Goal: Information Seeking & Learning: Learn about a topic

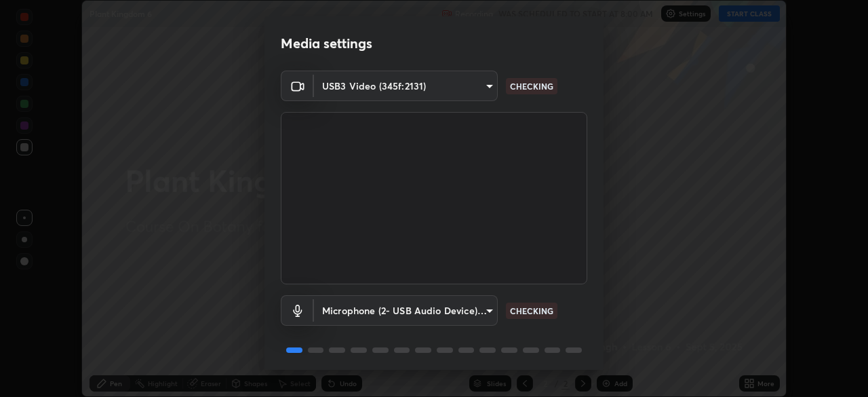
scroll to position [48, 0]
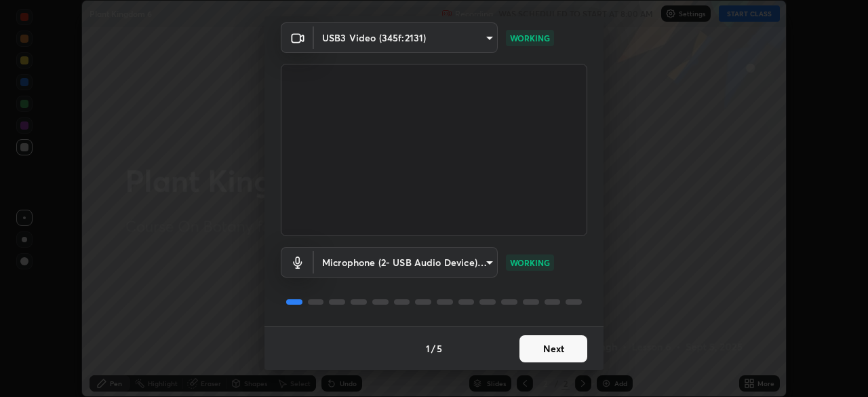
click at [545, 353] on button "Next" at bounding box center [554, 348] width 68 height 27
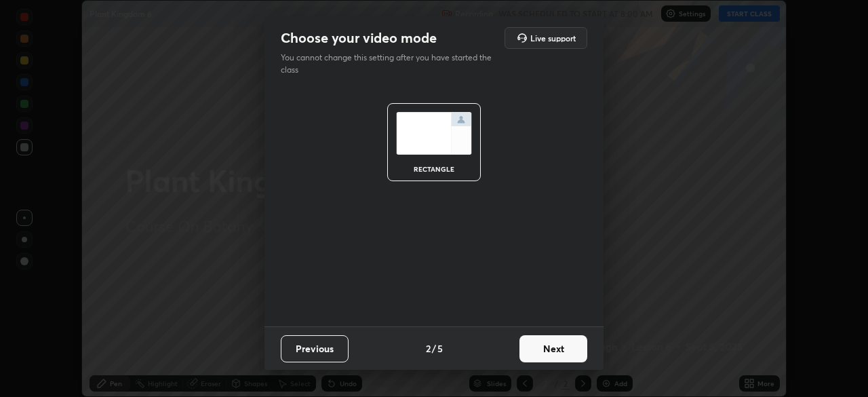
scroll to position [0, 0]
click at [548, 353] on button "Next" at bounding box center [554, 348] width 68 height 27
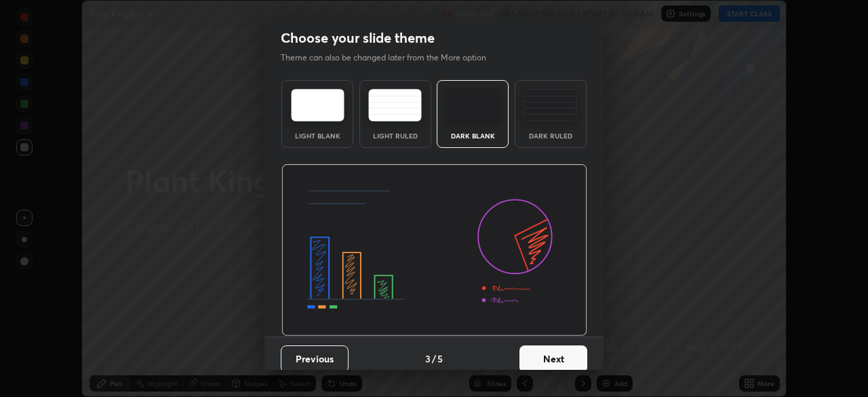
click at [552, 353] on button "Next" at bounding box center [554, 358] width 68 height 27
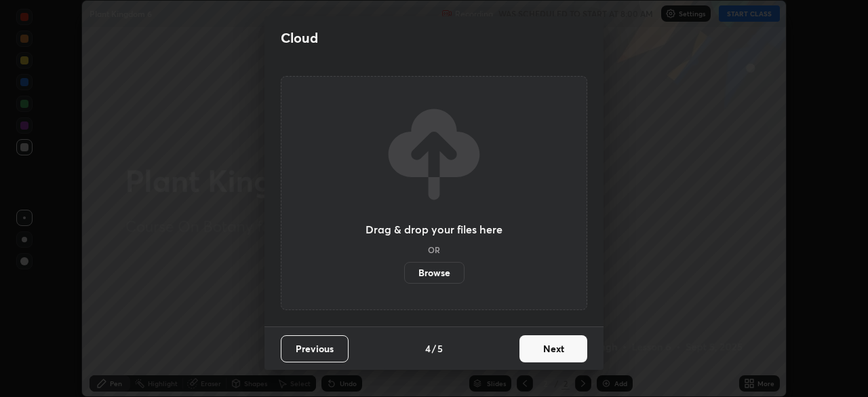
click at [568, 358] on button "Next" at bounding box center [554, 348] width 68 height 27
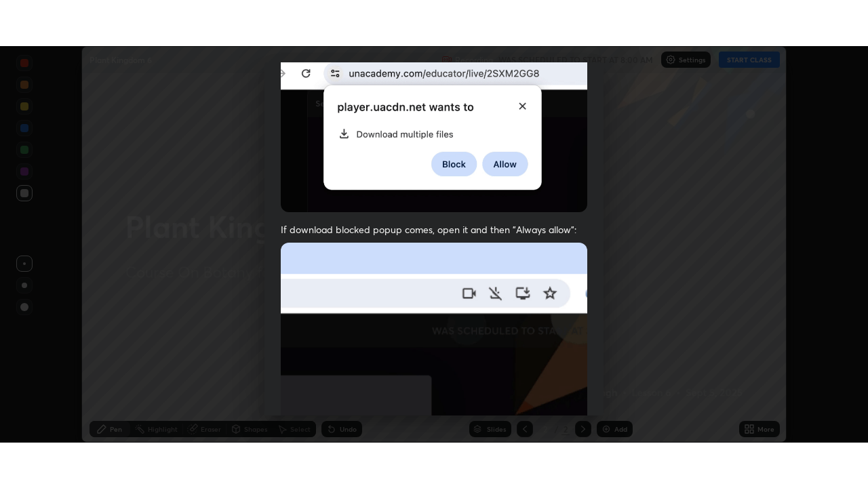
scroll to position [325, 0]
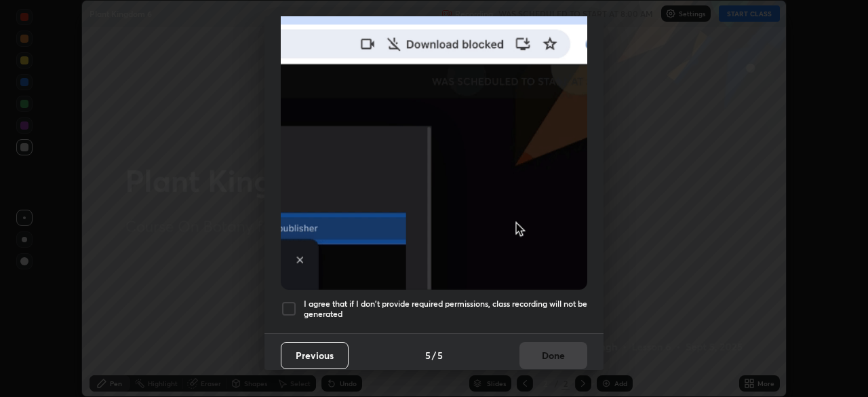
click at [476, 303] on h5 "I agree that if I don't provide required permissions, class recording will not …" at bounding box center [446, 308] width 284 height 21
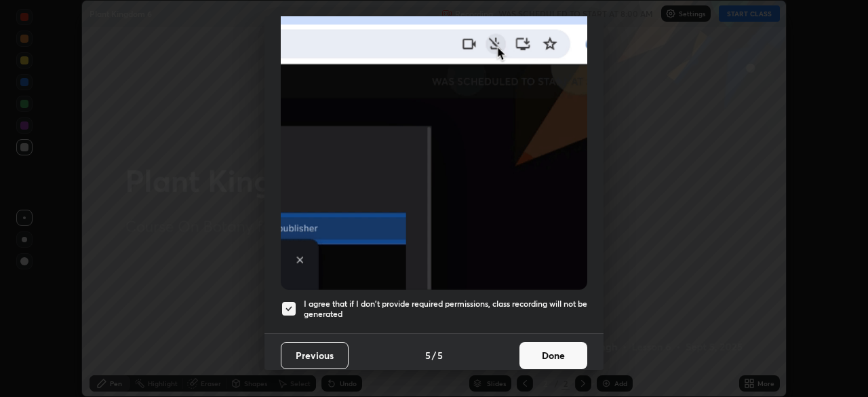
click at [532, 350] on button "Done" at bounding box center [554, 355] width 68 height 27
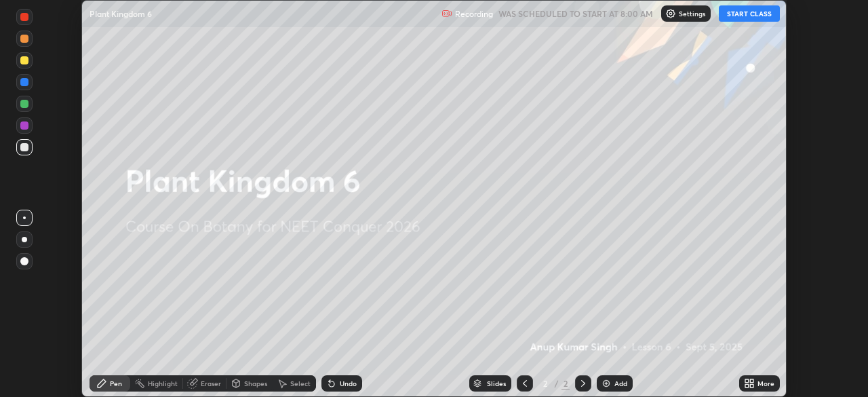
click at [760, 384] on div "More" at bounding box center [766, 383] width 17 height 7
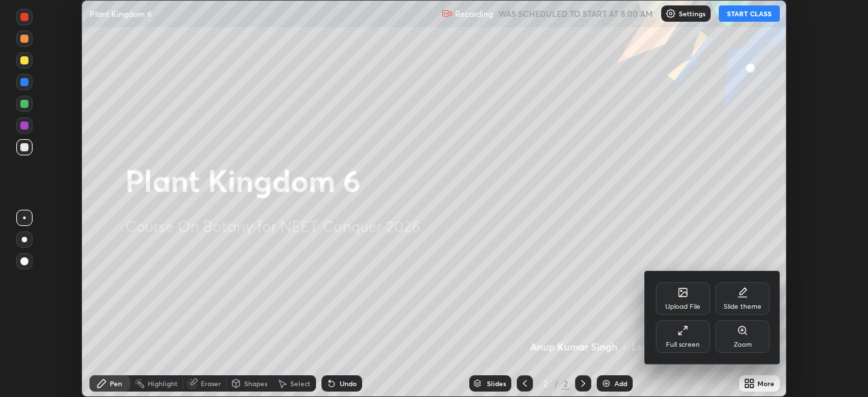
click at [685, 331] on icon at bounding box center [683, 330] width 11 height 11
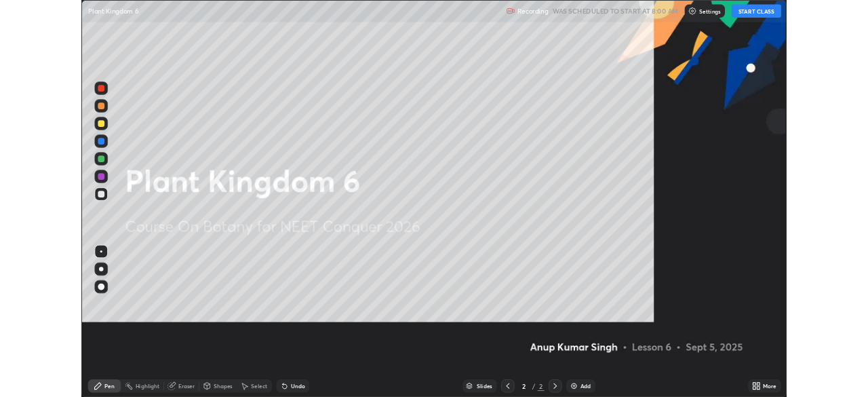
scroll to position [488, 868]
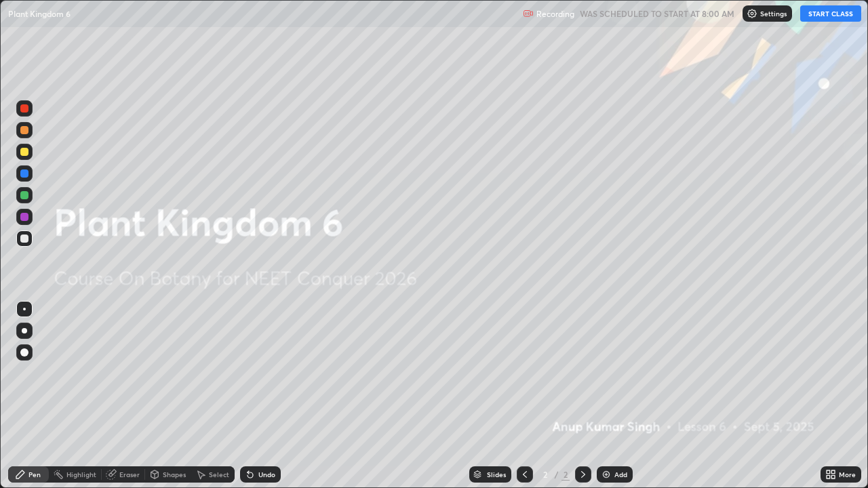
click at [828, 15] on button "START CLASS" at bounding box center [830, 13] width 61 height 16
click at [597, 396] on div "Add" at bounding box center [615, 475] width 36 height 16
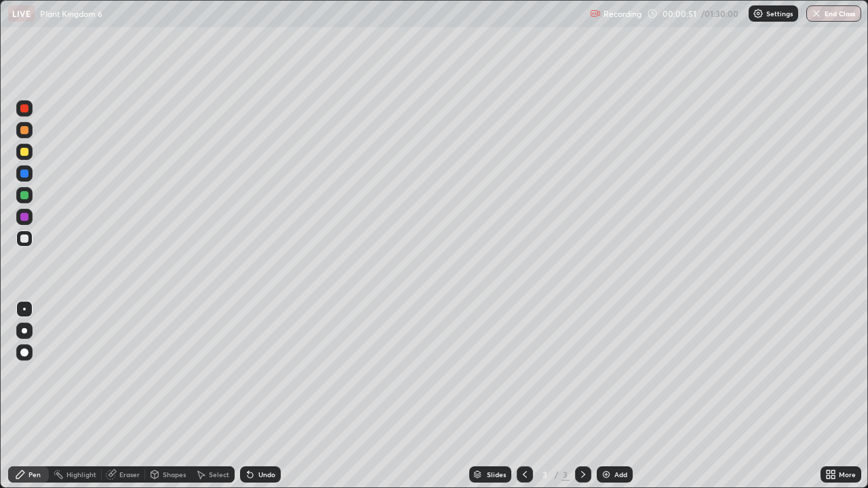
click at [27, 238] on div at bounding box center [24, 239] width 8 height 8
click at [23, 151] on div at bounding box center [24, 152] width 8 height 8
click at [24, 239] on div at bounding box center [24, 239] width 8 height 8
click at [598, 396] on div "Add" at bounding box center [615, 475] width 36 height 16
click at [25, 196] on div at bounding box center [24, 195] width 8 height 8
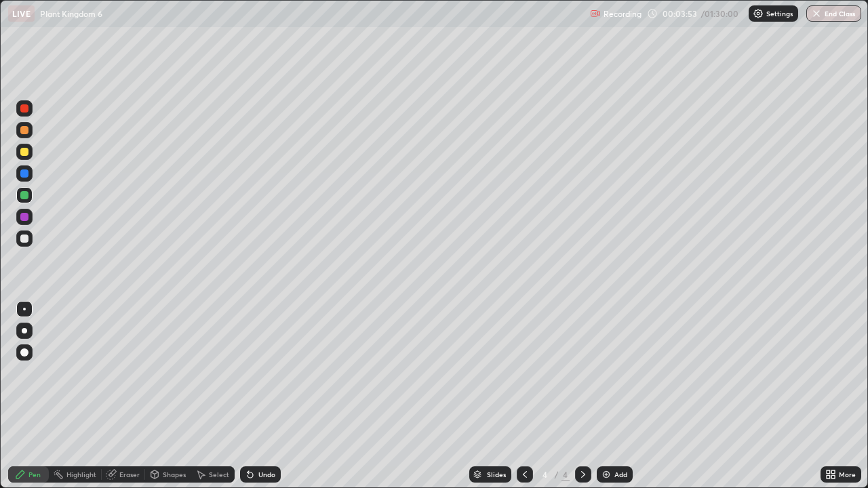
click at [27, 355] on div at bounding box center [24, 353] width 16 height 16
click at [25, 153] on div at bounding box center [24, 152] width 8 height 8
click at [24, 311] on div at bounding box center [24, 309] width 16 height 16
click at [24, 238] on div at bounding box center [24, 239] width 8 height 8
click at [25, 198] on div at bounding box center [24, 195] width 8 height 8
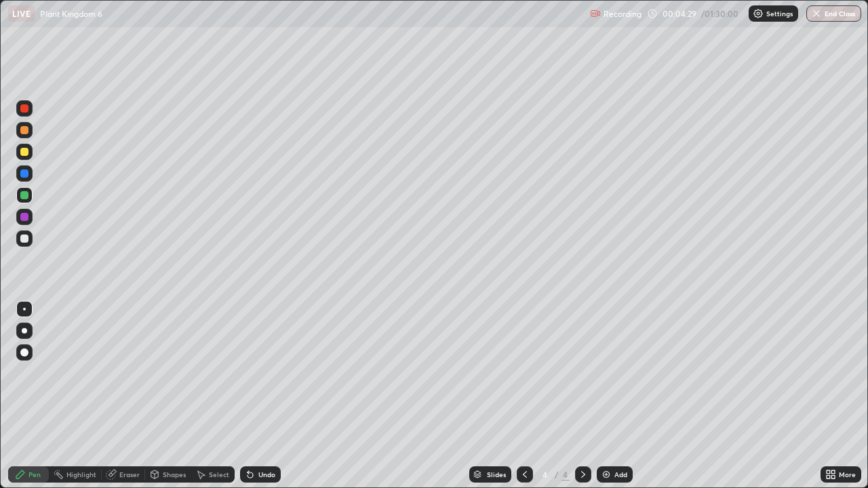
click at [25, 153] on div at bounding box center [24, 152] width 8 height 8
click at [24, 240] on div at bounding box center [24, 239] width 8 height 8
click at [26, 197] on div at bounding box center [24, 195] width 8 height 8
click at [26, 331] on div at bounding box center [24, 330] width 5 height 5
click at [25, 152] on div at bounding box center [24, 152] width 8 height 8
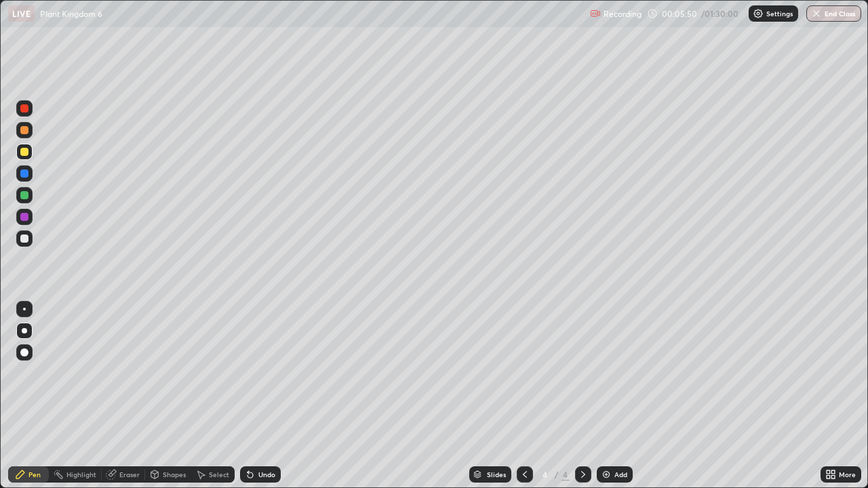
click at [24, 309] on div at bounding box center [24, 309] width 3 height 3
click at [258, 396] on div "Undo" at bounding box center [266, 474] width 17 height 7
click at [23, 351] on div at bounding box center [24, 353] width 8 height 8
click at [24, 214] on div at bounding box center [24, 217] width 8 height 8
click at [31, 197] on div at bounding box center [24, 195] width 16 height 16
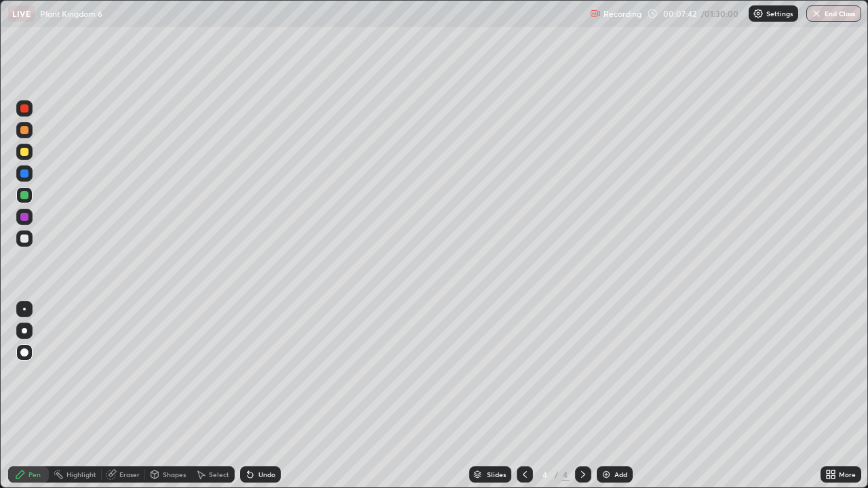
click at [21, 360] on div at bounding box center [24, 353] width 16 height 16
click at [31, 154] on div at bounding box center [24, 152] width 16 height 16
click at [24, 309] on div at bounding box center [24, 309] width 3 height 3
click at [23, 239] on div at bounding box center [24, 239] width 8 height 8
click at [22, 172] on div at bounding box center [24, 174] width 8 height 8
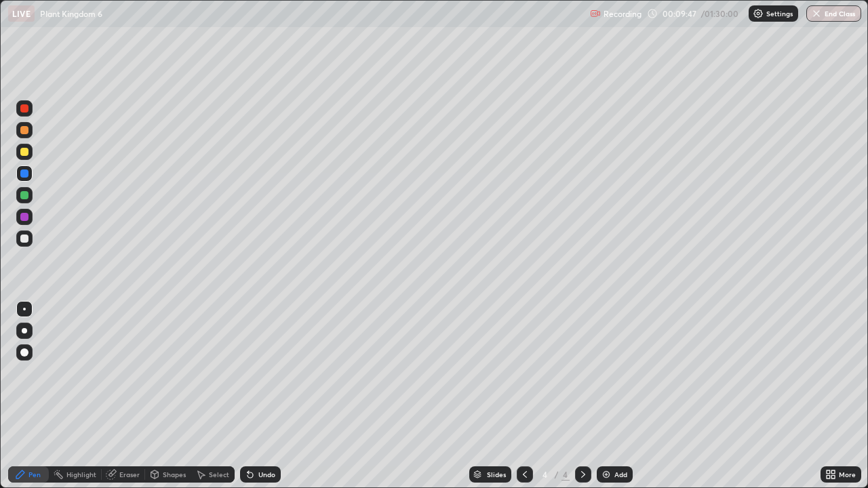
click at [162, 396] on div "Shapes" at bounding box center [168, 475] width 46 height 16
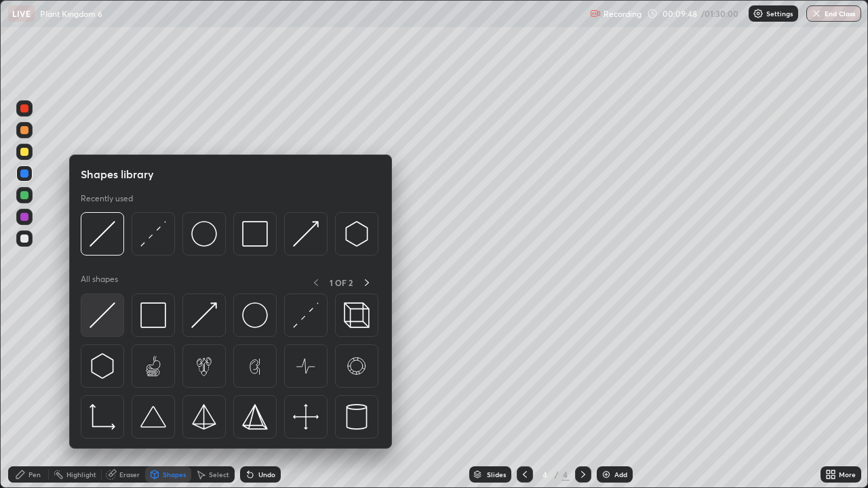
click at [109, 316] on img at bounding box center [103, 316] width 26 height 26
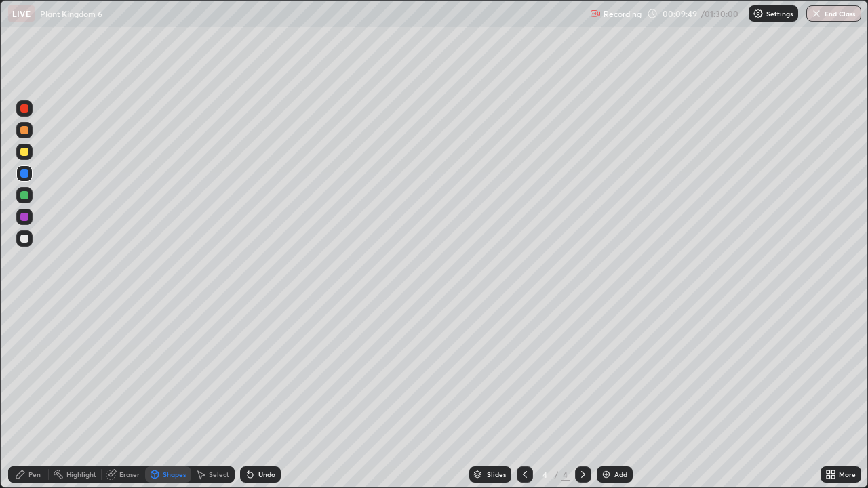
click at [166, 396] on div "Shapes" at bounding box center [174, 474] width 23 height 7
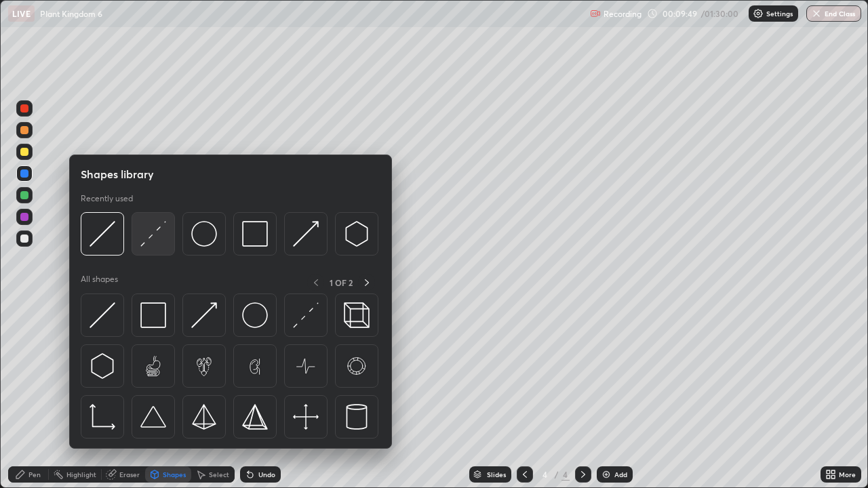
click at [159, 242] on img at bounding box center [153, 234] width 26 height 26
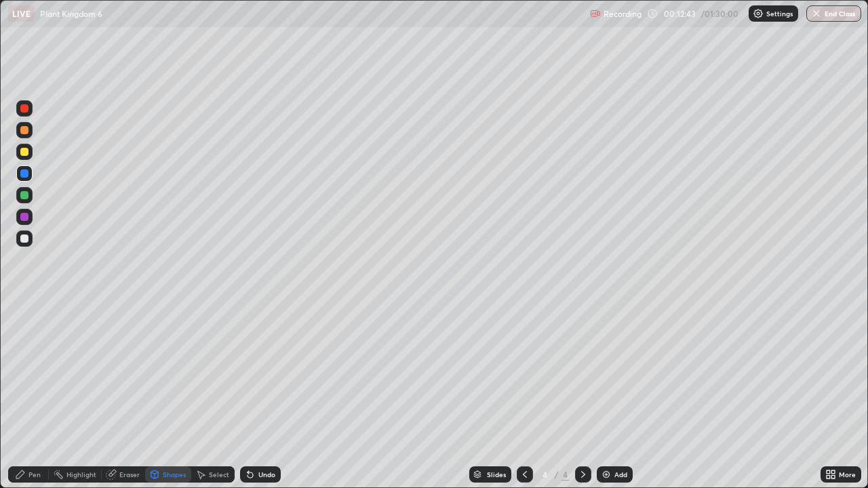
click at [37, 396] on div "Pen" at bounding box center [28, 475] width 41 height 16
click at [24, 309] on div at bounding box center [24, 309] width 3 height 3
click at [22, 242] on div at bounding box center [24, 239] width 8 height 8
click at [25, 110] on div at bounding box center [24, 108] width 8 height 8
click at [24, 353] on div at bounding box center [24, 353] width 8 height 8
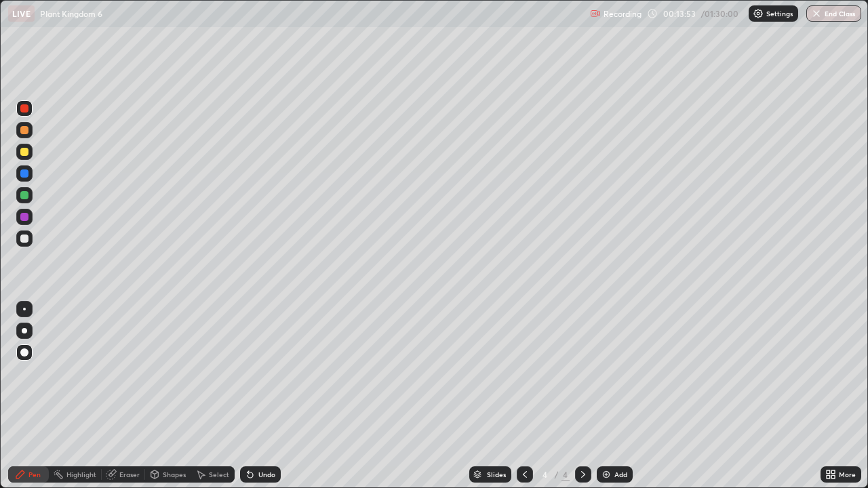
click at [20, 238] on div at bounding box center [24, 239] width 8 height 8
click at [520, 396] on icon at bounding box center [525, 474] width 11 height 11
click at [582, 396] on icon at bounding box center [583, 474] width 11 height 11
click at [602, 396] on img at bounding box center [606, 474] width 11 height 11
click at [20, 239] on div at bounding box center [24, 239] width 8 height 8
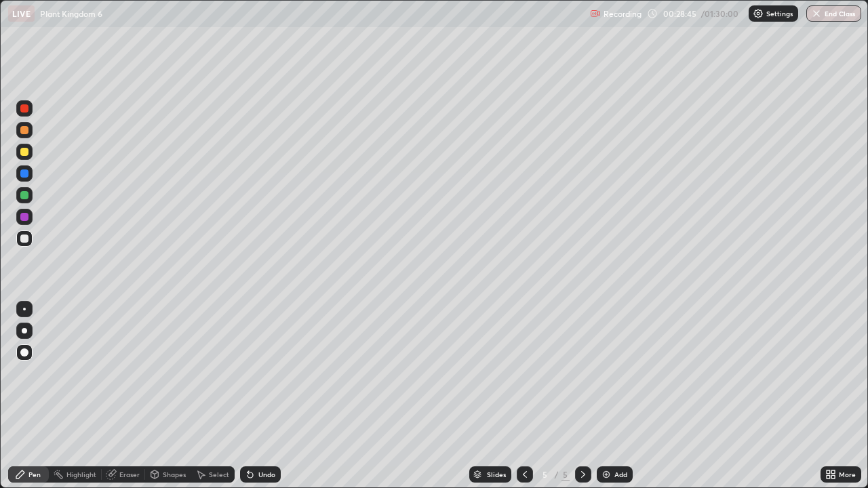
click at [22, 311] on div at bounding box center [24, 309] width 16 height 16
click at [29, 240] on div at bounding box center [24, 239] width 16 height 16
click at [27, 195] on div at bounding box center [24, 195] width 8 height 8
click at [28, 238] on div at bounding box center [24, 239] width 8 height 8
click at [27, 193] on div at bounding box center [24, 195] width 8 height 8
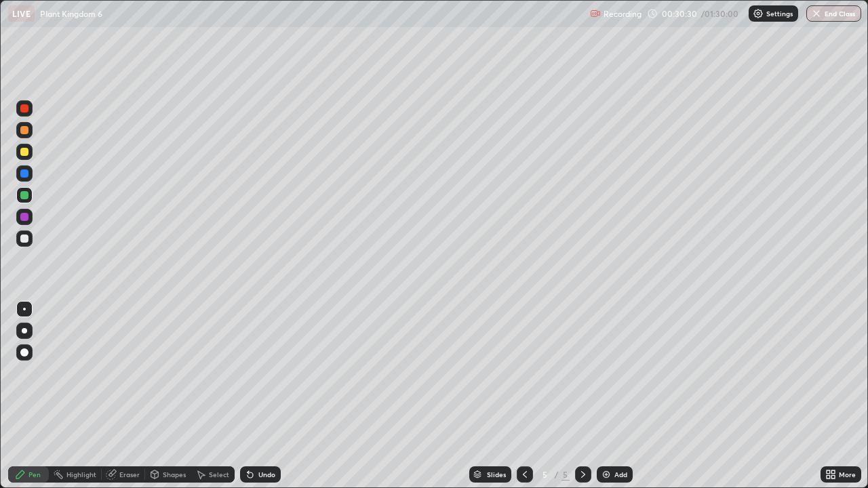
click at [32, 242] on div at bounding box center [24, 239] width 16 height 16
click at [22, 196] on div at bounding box center [24, 195] width 8 height 8
click at [260, 396] on div "Undo" at bounding box center [266, 474] width 17 height 7
click at [259, 396] on div "Undo" at bounding box center [260, 475] width 41 height 16
click at [271, 396] on div "Undo" at bounding box center [266, 474] width 17 height 7
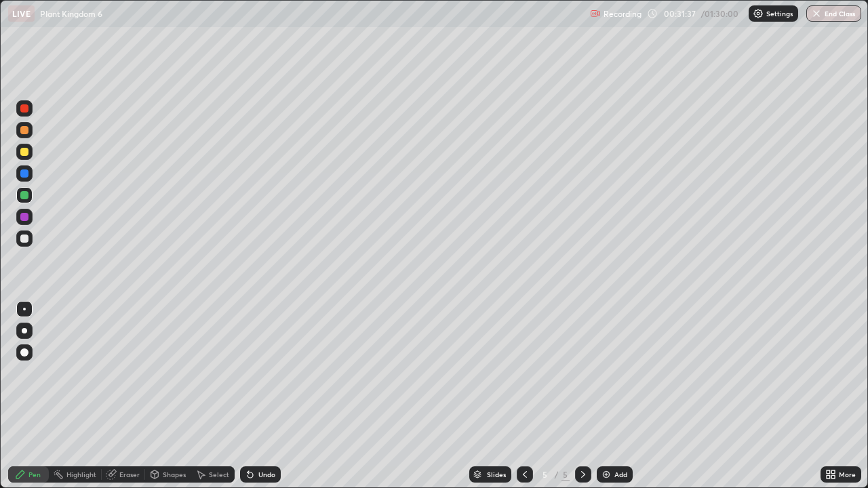
click at [24, 152] on div at bounding box center [24, 152] width 8 height 8
click at [132, 396] on div "Eraser" at bounding box center [129, 474] width 20 height 7
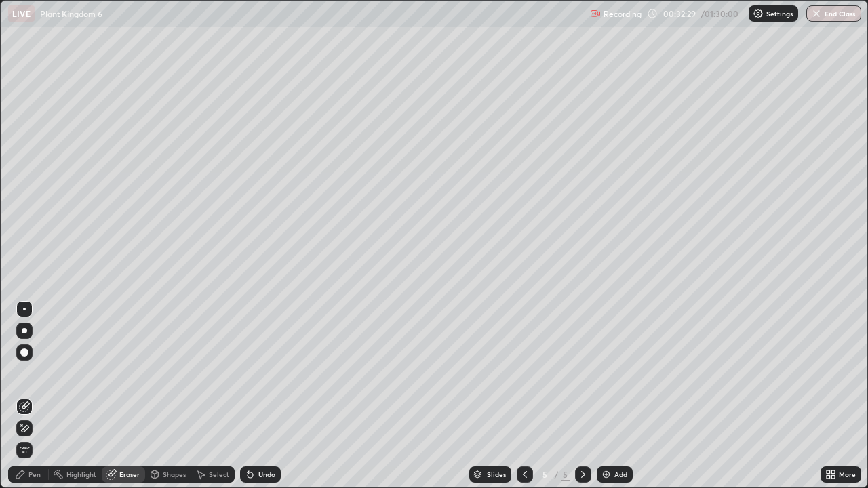
click at [37, 396] on div "Pen" at bounding box center [34, 474] width 12 height 7
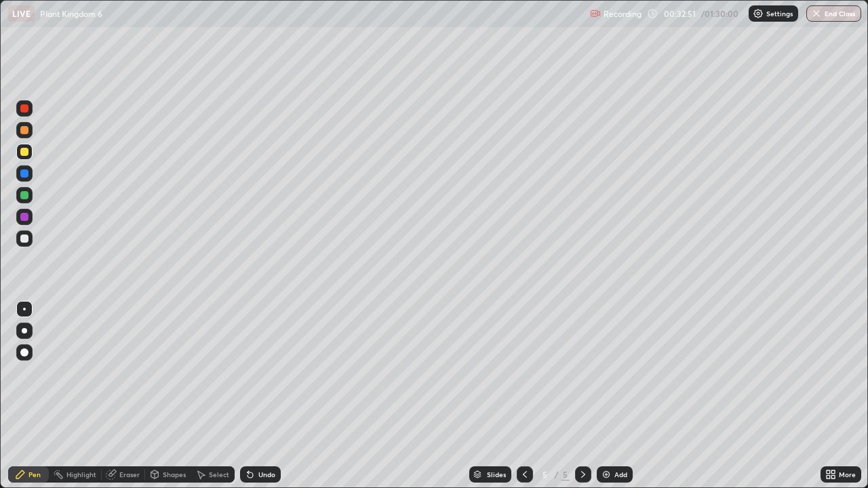
click at [26, 194] on div at bounding box center [24, 195] width 8 height 8
click at [22, 351] on div at bounding box center [24, 353] width 8 height 8
click at [608, 396] on img at bounding box center [606, 474] width 11 height 11
click at [23, 332] on div at bounding box center [24, 330] width 5 height 5
click at [125, 396] on div "Eraser" at bounding box center [129, 474] width 20 height 7
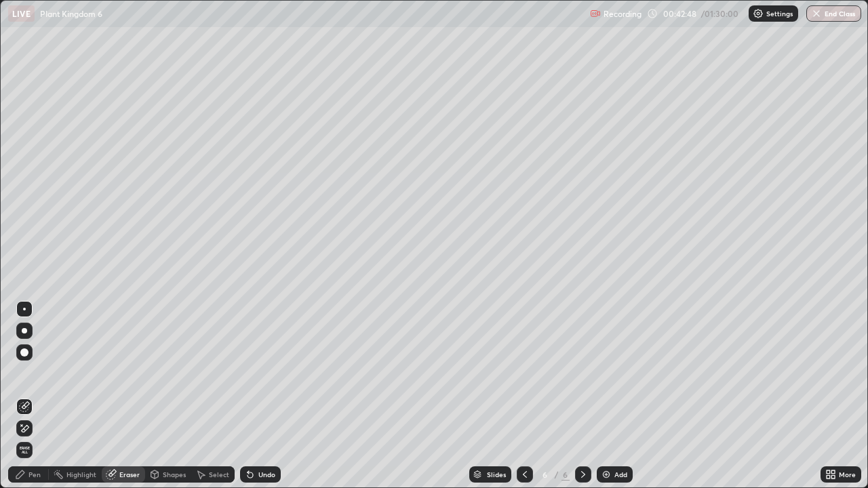
click at [37, 396] on div "Pen" at bounding box center [34, 474] width 12 height 7
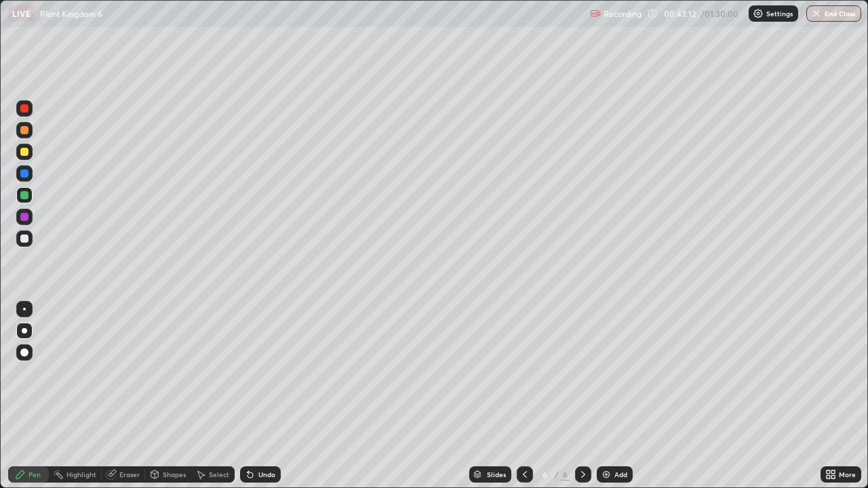
click at [24, 154] on div at bounding box center [24, 152] width 8 height 8
click at [22, 309] on div at bounding box center [24, 309] width 16 height 16
click at [24, 238] on div at bounding box center [24, 239] width 8 height 8
click at [27, 196] on div at bounding box center [24, 195] width 8 height 8
click at [26, 175] on div at bounding box center [24, 174] width 8 height 8
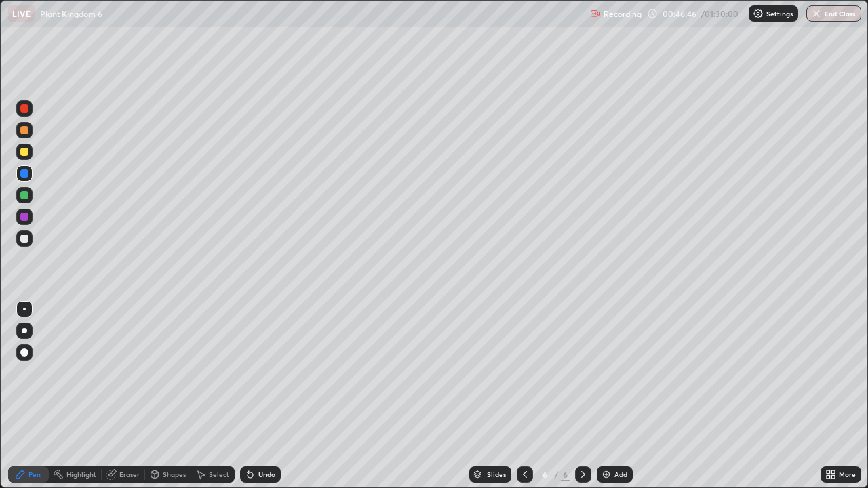
click at [26, 236] on div at bounding box center [24, 239] width 8 height 8
click at [22, 197] on div at bounding box center [24, 195] width 8 height 8
click at [116, 396] on div "Eraser" at bounding box center [123, 475] width 43 height 16
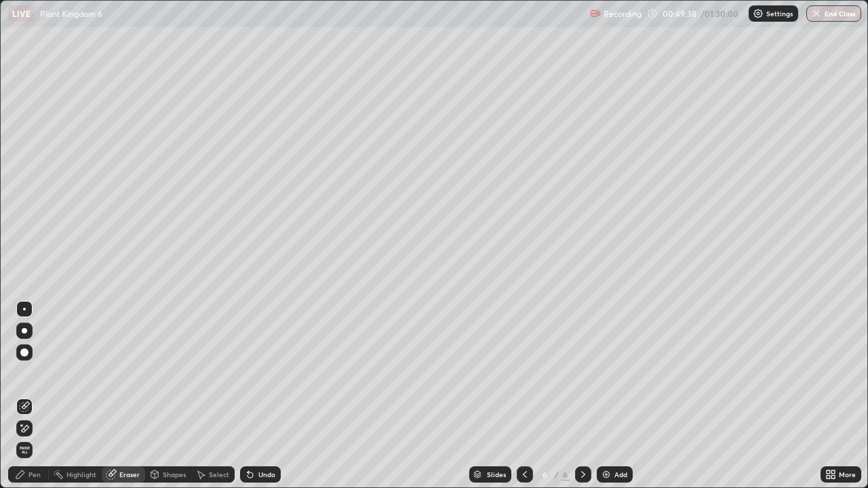
click at [27, 396] on div "Pen" at bounding box center [28, 475] width 41 height 16
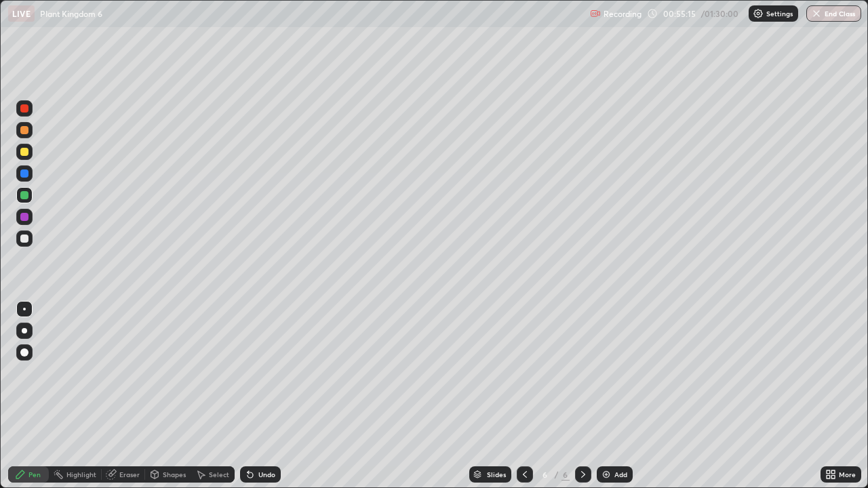
click at [602, 396] on div "Add" at bounding box center [615, 475] width 36 height 16
click at [165, 396] on div "Shapes" at bounding box center [174, 474] width 23 height 7
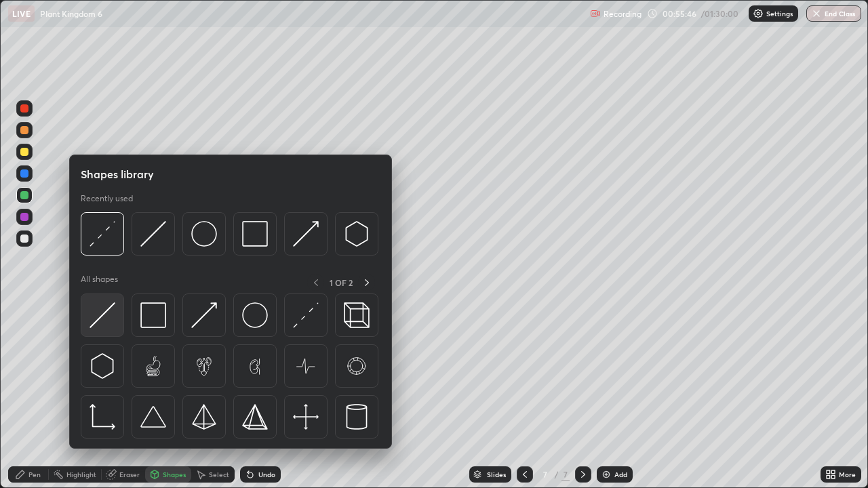
click at [107, 315] on img at bounding box center [103, 316] width 26 height 26
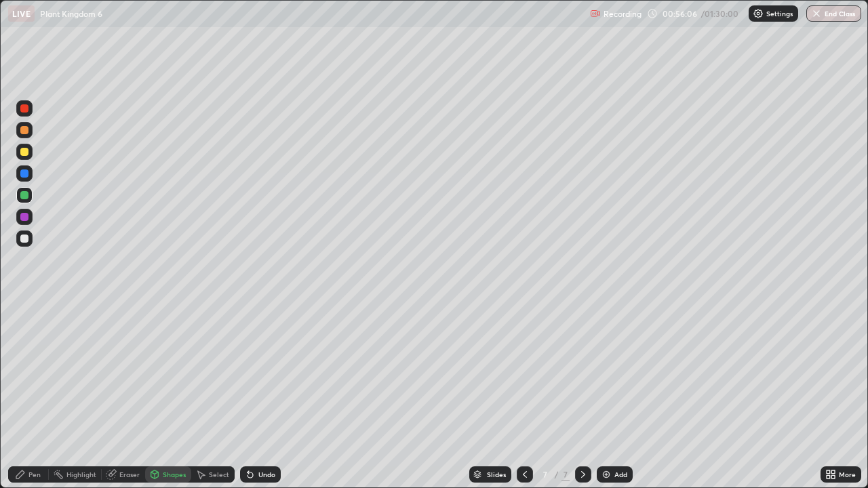
click at [43, 396] on div "Pen" at bounding box center [28, 475] width 41 height 16
click at [31, 333] on div at bounding box center [24, 331] width 16 height 16
click at [27, 153] on div at bounding box center [24, 152] width 8 height 8
click at [21, 237] on div at bounding box center [24, 239] width 8 height 8
click at [125, 396] on div "Eraser" at bounding box center [129, 474] width 20 height 7
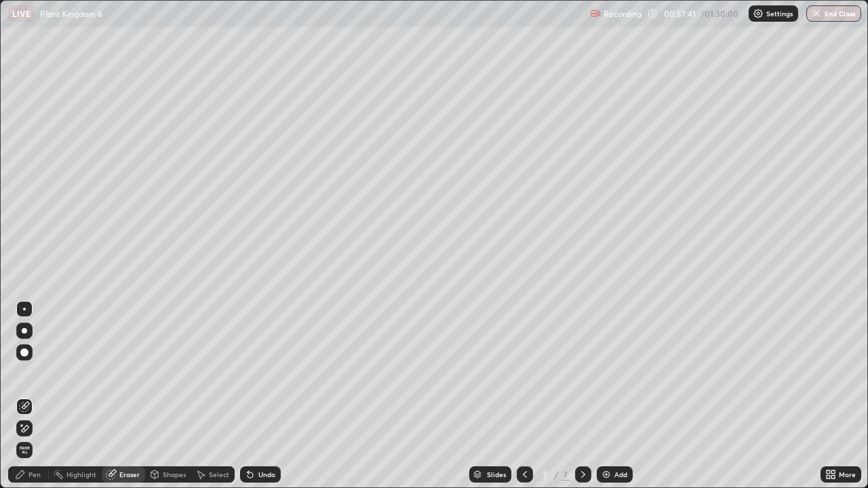
click at [39, 396] on div "Pen" at bounding box center [34, 474] width 12 height 7
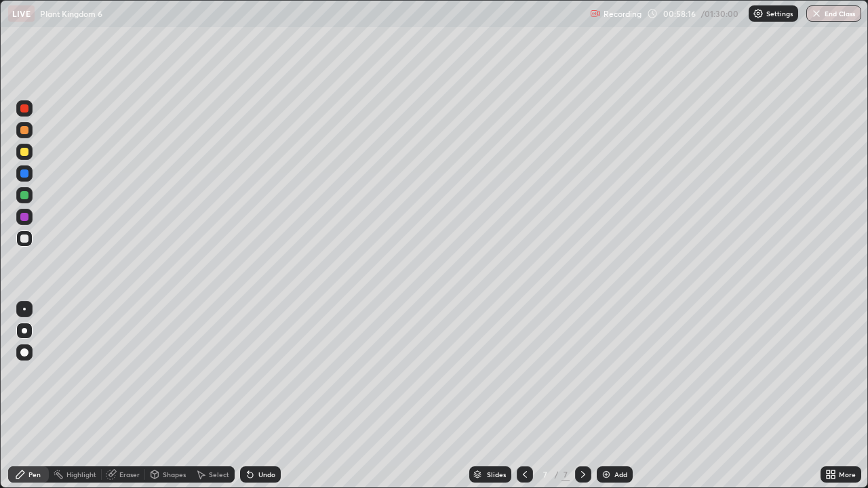
click at [0, 0] on div "LIVE Plant Kingdom 6 Recording 00:58:16 / 01:30:00 Settings End Class" at bounding box center [434, 13] width 868 height 27
click at [27, 194] on div at bounding box center [24, 195] width 8 height 8
click at [26, 241] on div at bounding box center [24, 239] width 8 height 8
click at [24, 153] on div at bounding box center [24, 152] width 8 height 8
click at [524, 396] on icon at bounding box center [525, 474] width 11 height 11
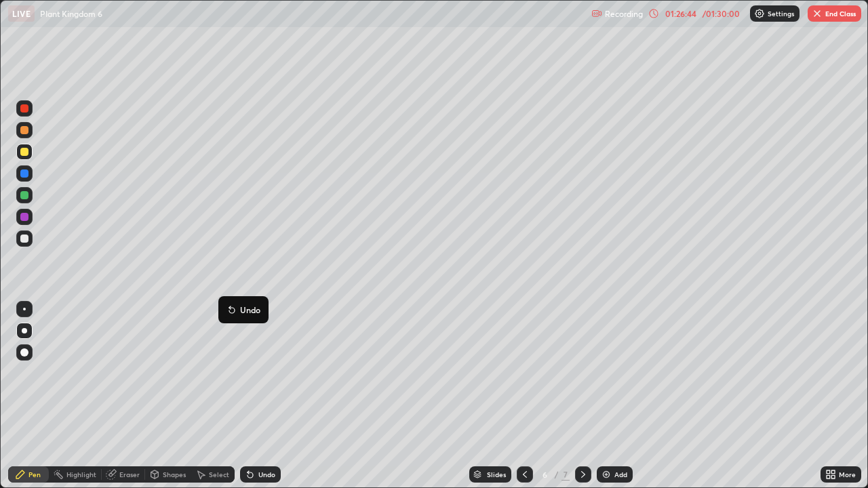
click at [527, 396] on icon at bounding box center [525, 474] width 11 height 11
click at [525, 396] on icon at bounding box center [525, 474] width 11 height 11
click at [522, 396] on icon at bounding box center [525, 474] width 11 height 11
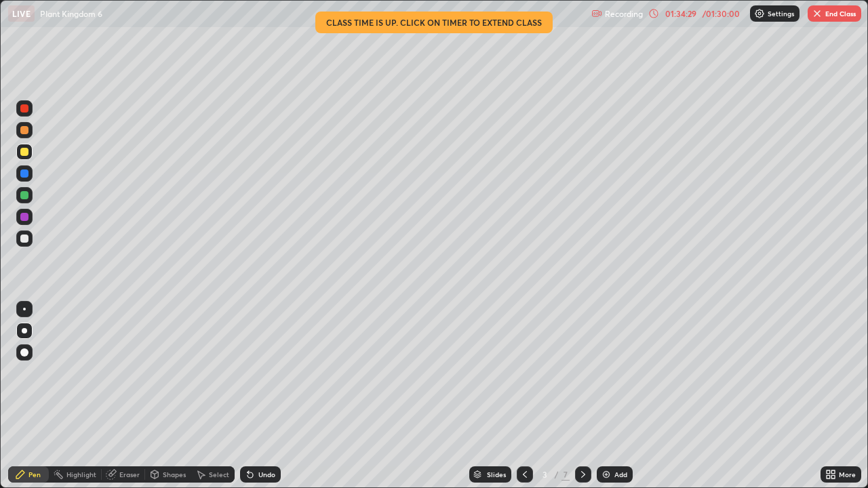
click at [828, 16] on button "End Class" at bounding box center [835, 13] width 54 height 16
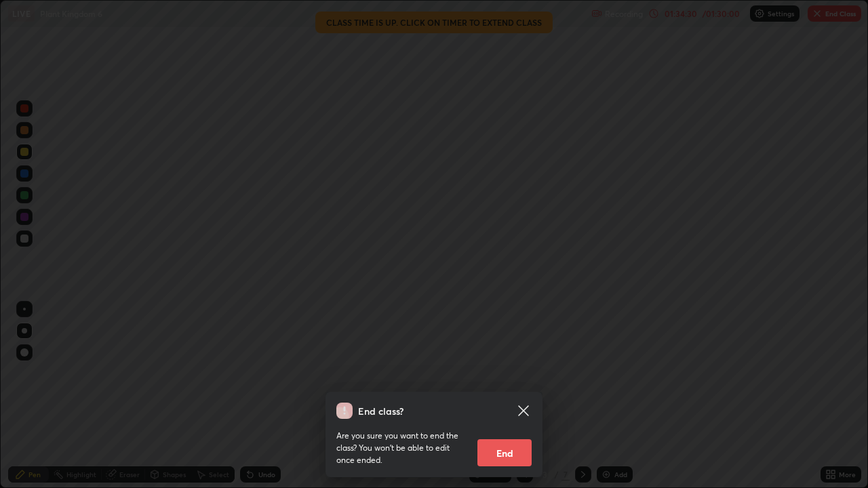
click at [520, 396] on button "End" at bounding box center [505, 453] width 54 height 27
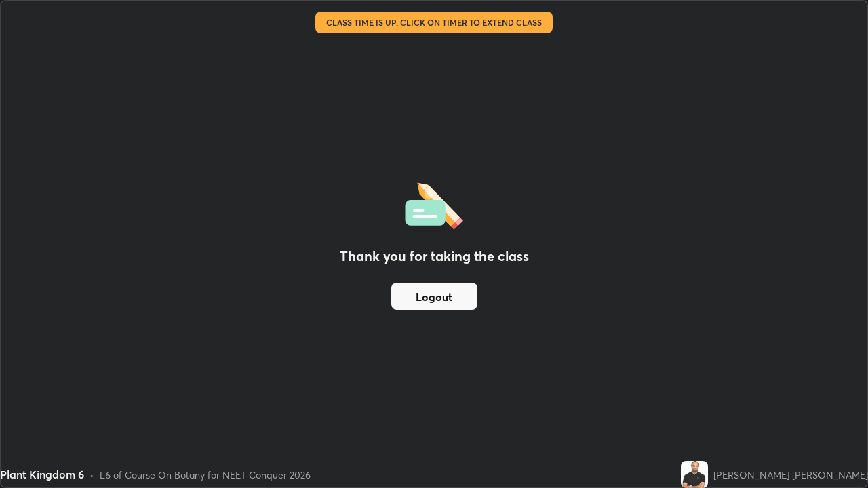
click at [705, 381] on div "Thank you for taking the class Logout" at bounding box center [434, 244] width 867 height 487
click at [701, 387] on div "Thank you for taking the class Logout" at bounding box center [434, 244] width 867 height 487
click at [699, 390] on div "Thank you for taking the class Logout" at bounding box center [434, 244] width 867 height 487
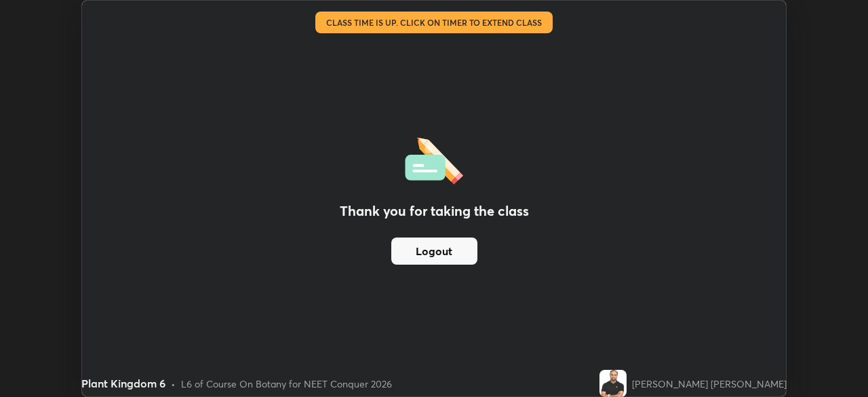
scroll to position [67437, 66965]
